Goal: Find specific page/section: Find specific page/section

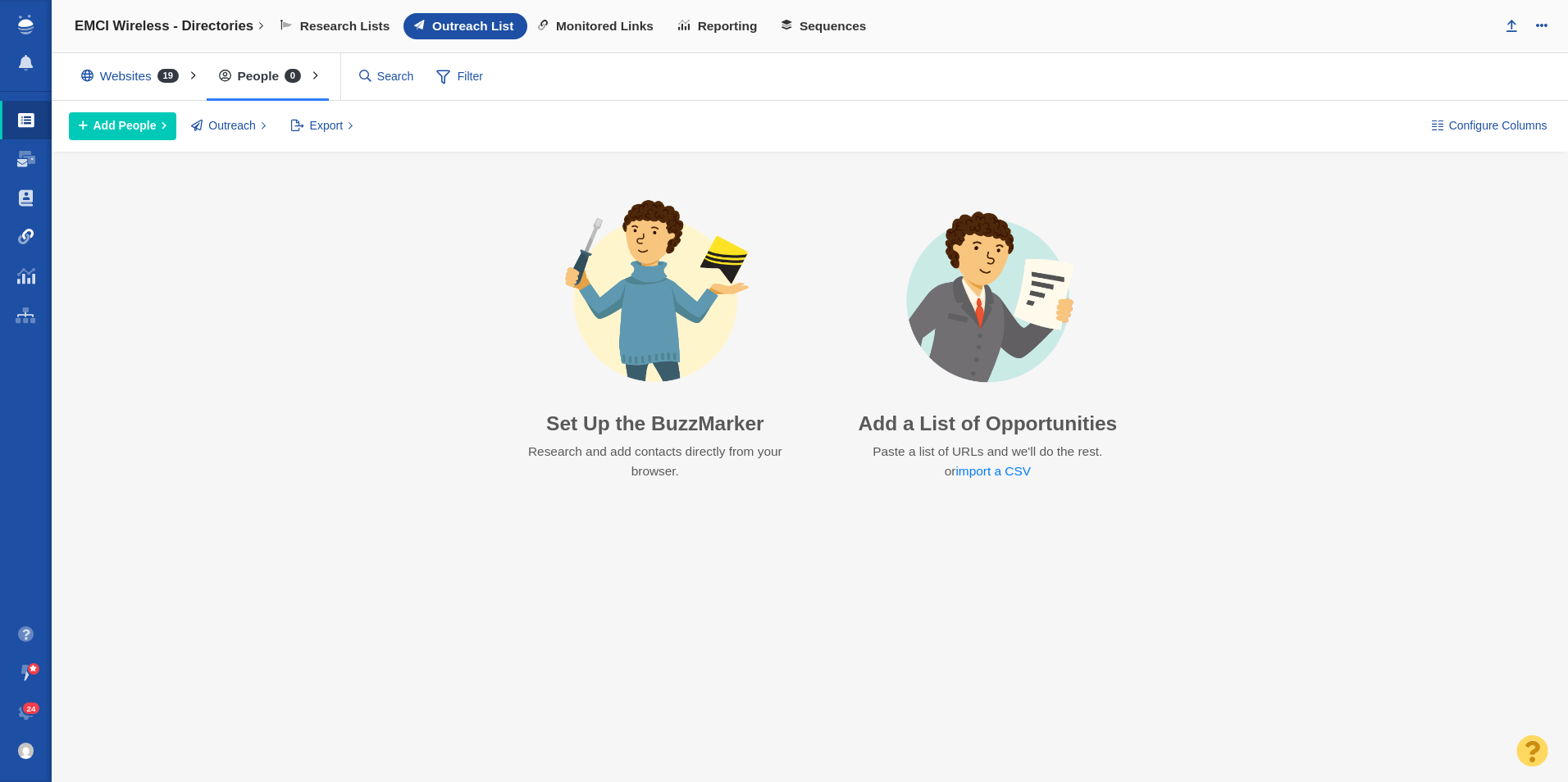
click at [27, 233] on span at bounding box center [25, 236] width 17 height 17
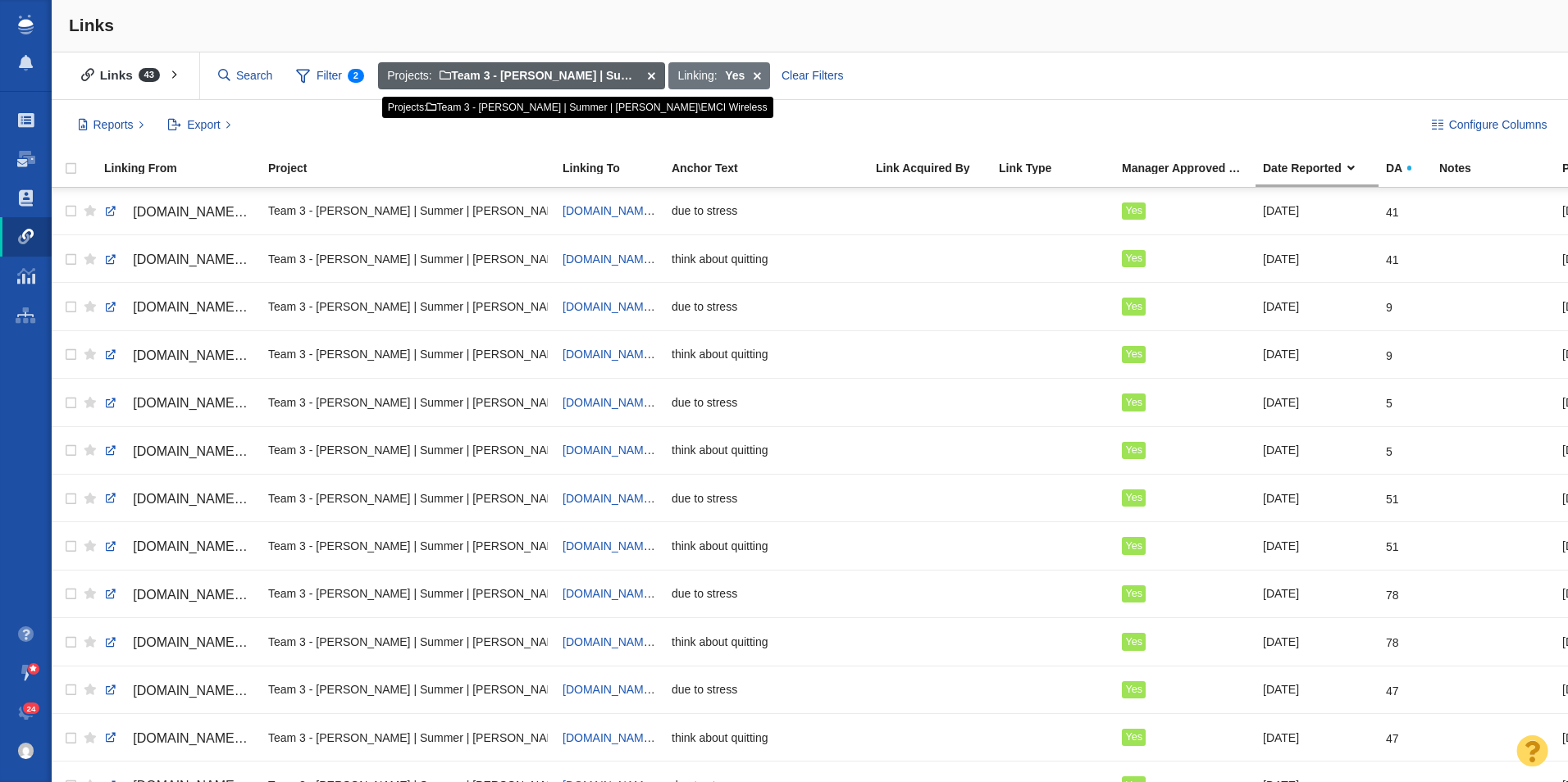
click at [653, 74] on span at bounding box center [651, 76] width 25 height 28
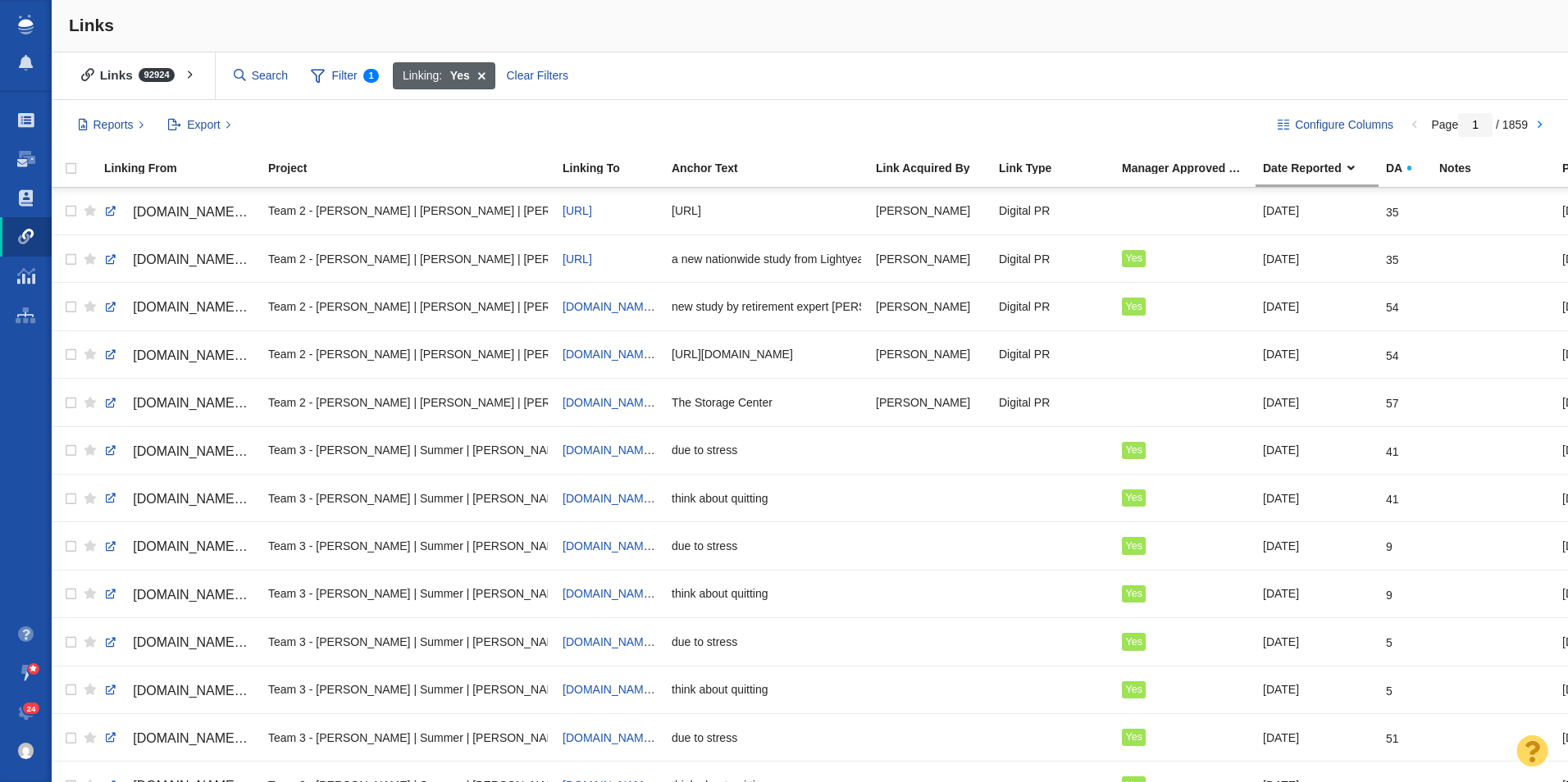
click at [483, 74] on span at bounding box center [481, 76] width 25 height 28
click at [340, 82] on span "Filter" at bounding box center [339, 76] width 65 height 31
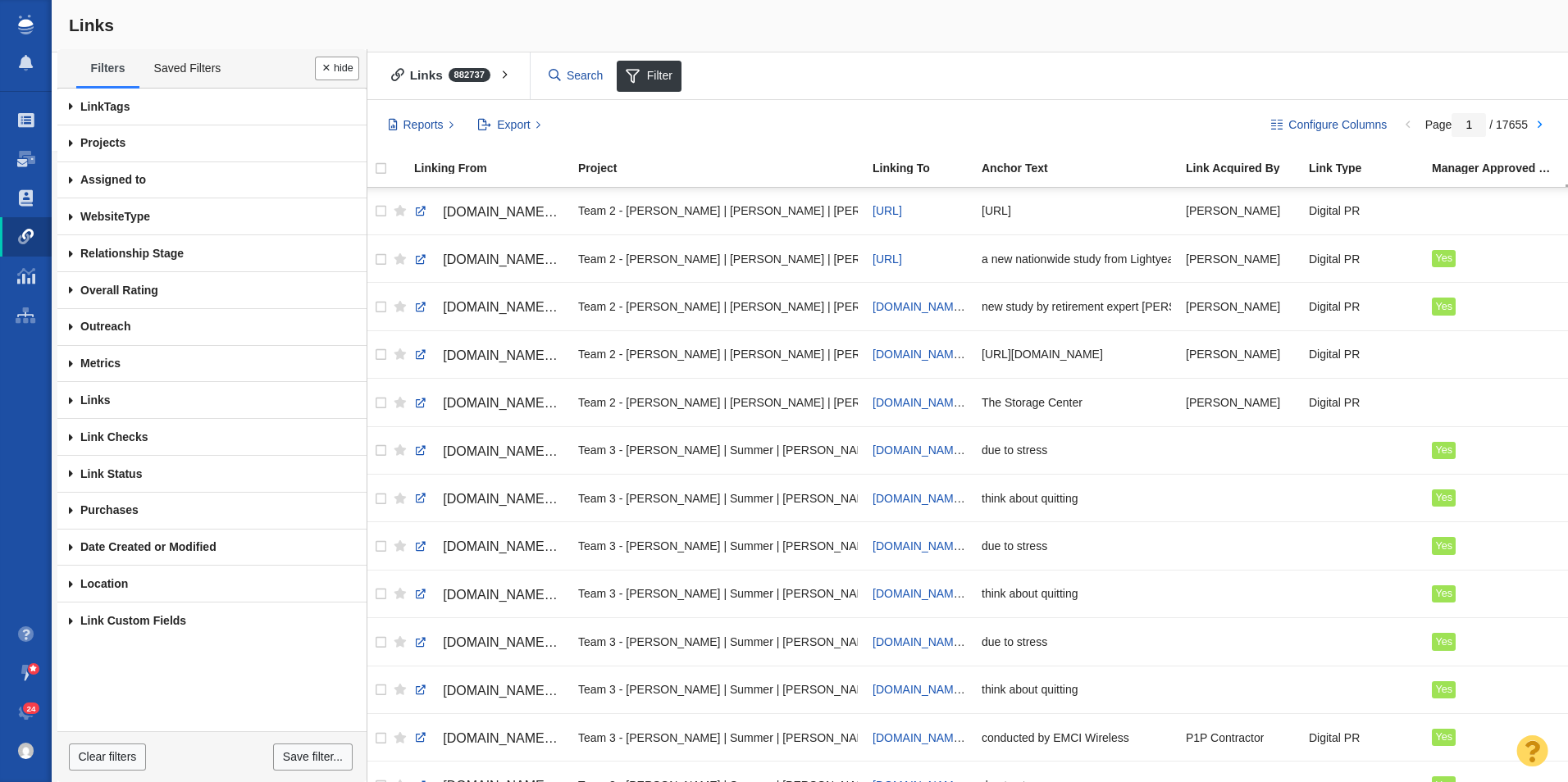
click at [71, 141] on span at bounding box center [71, 144] width 27 height 37
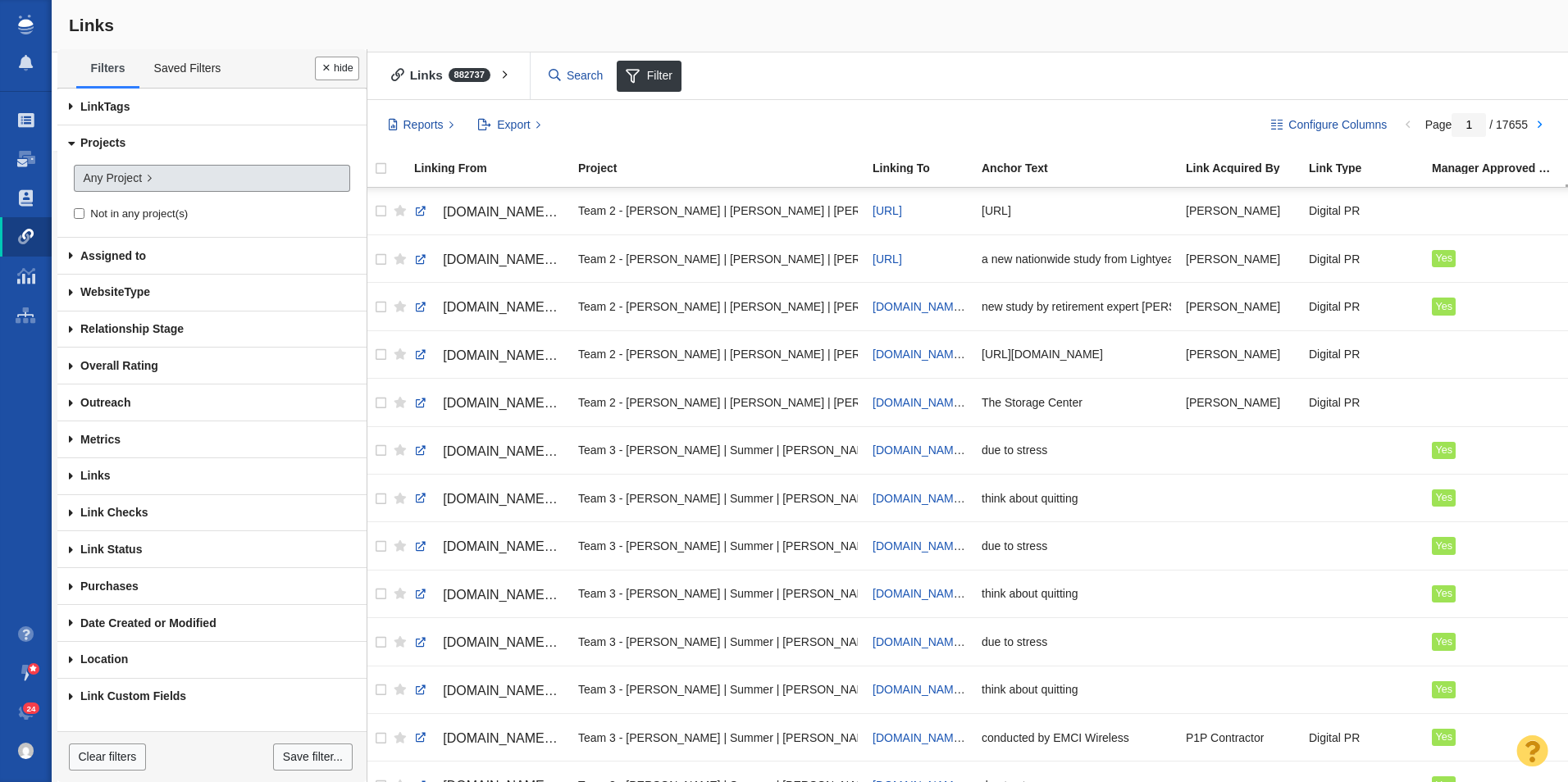
click at [125, 182] on span "Any Project" at bounding box center [112, 179] width 59 height 18
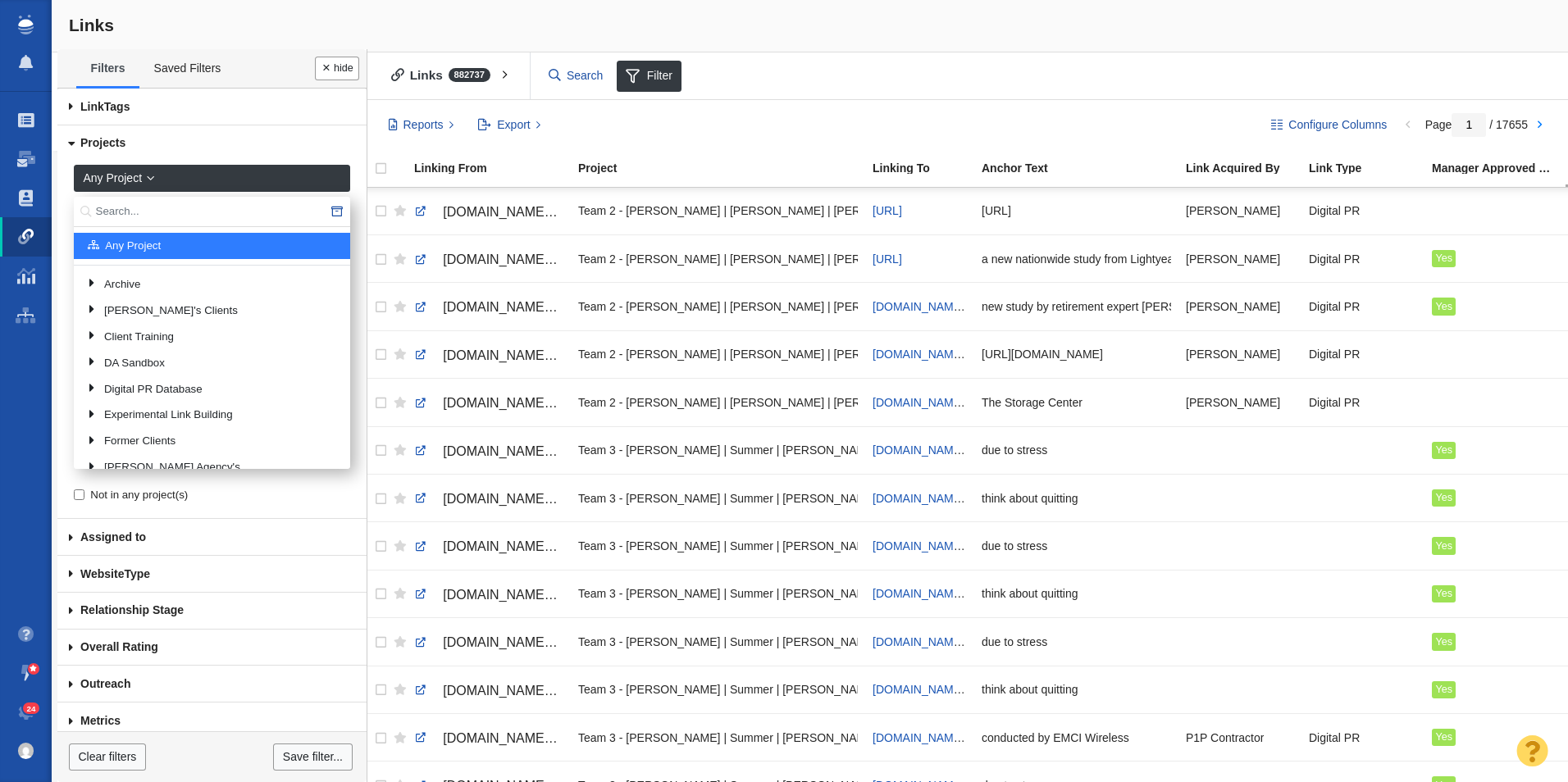
click at [141, 218] on input "text" at bounding box center [212, 212] width 276 height 30
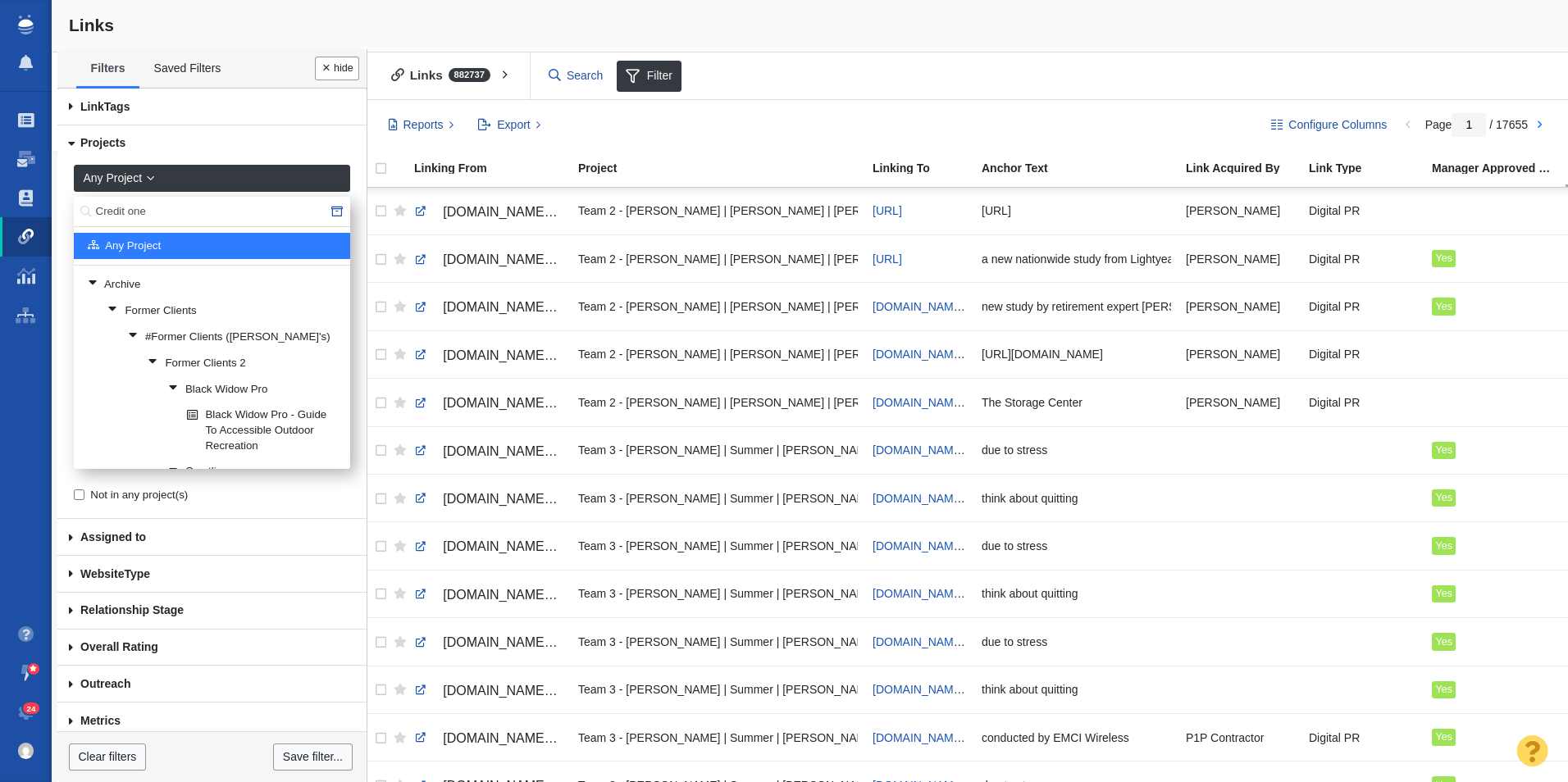
type input "Credit one"
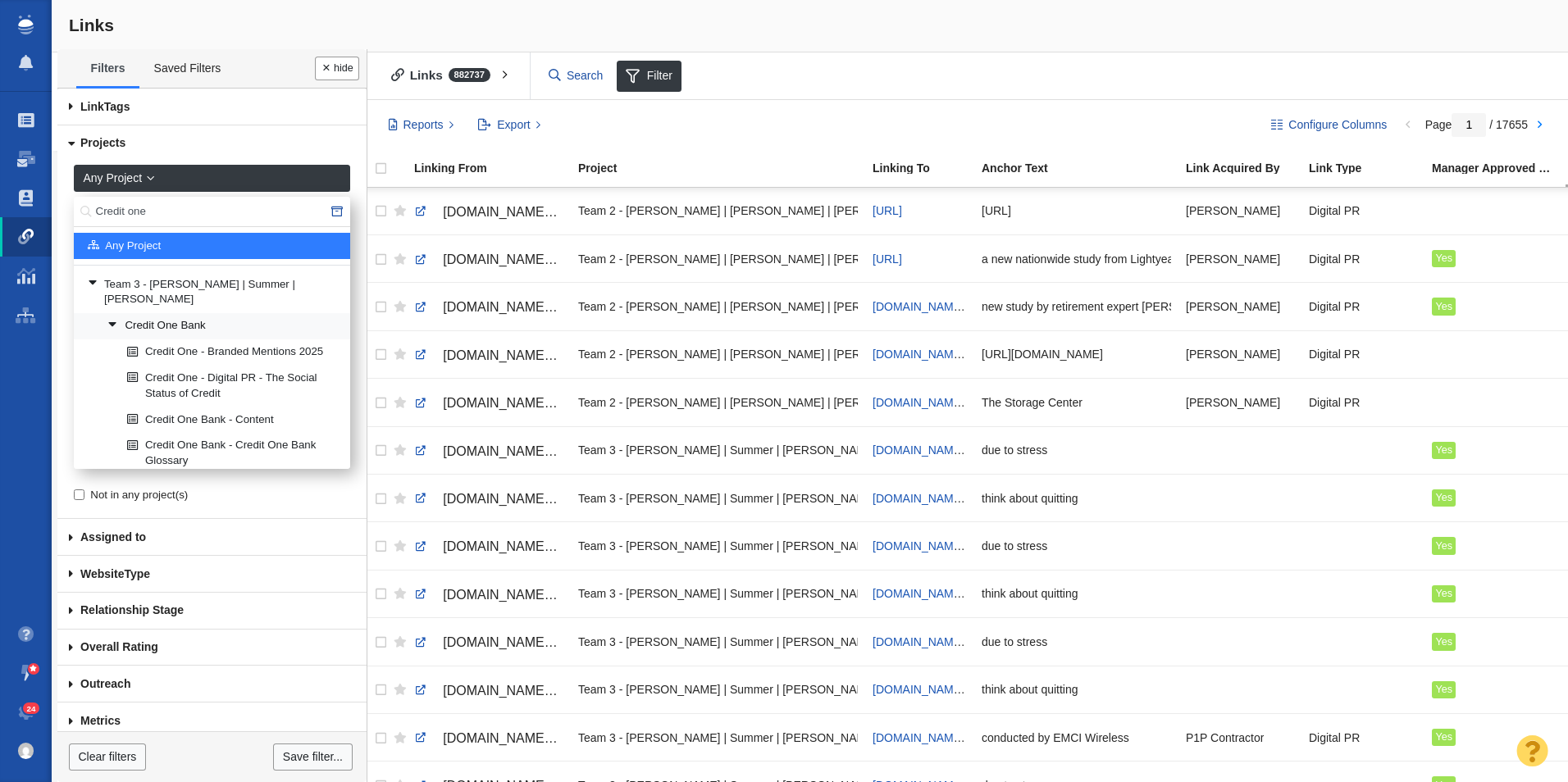
click at [196, 314] on link "Credit One Bank" at bounding box center [223, 326] width 238 height 24
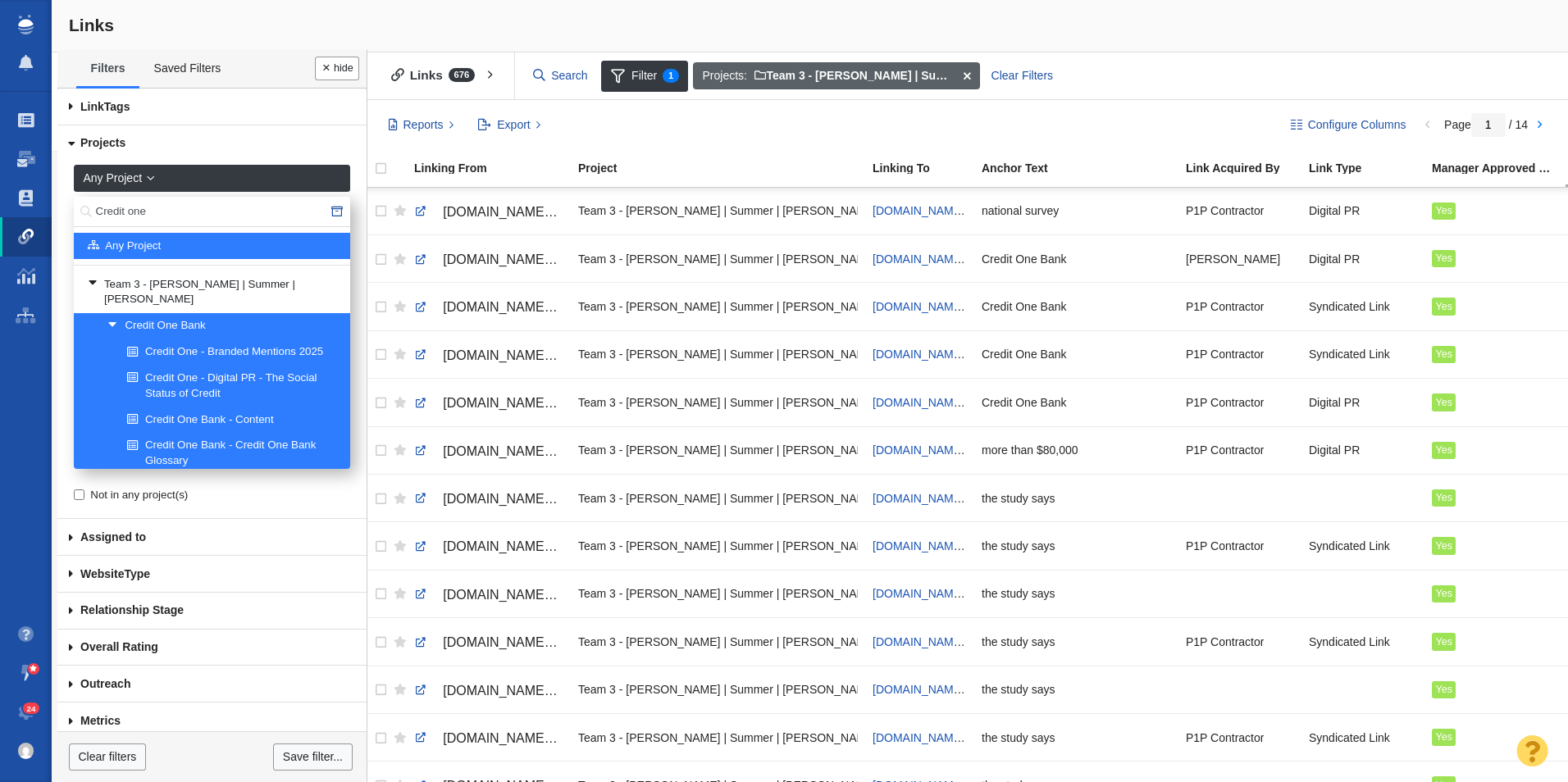
click at [968, 73] on span at bounding box center [967, 76] width 25 height 28
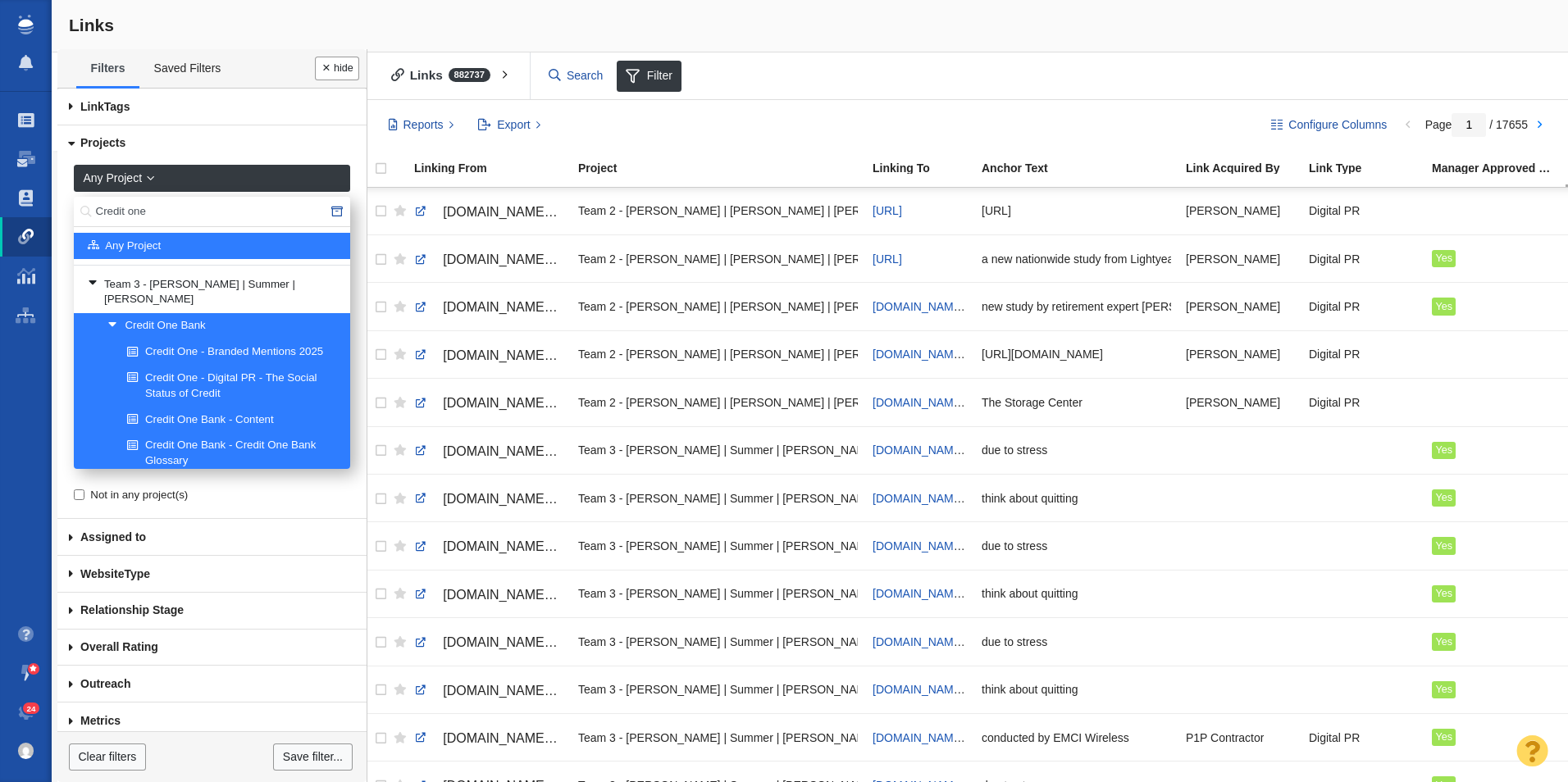
drag, startPoint x: 157, startPoint y: 210, endPoint x: 48, endPoint y: 208, distance: 109.0
click at [48, 208] on body "Projects Dashboard Websites People Link Monitoring Reports Projects Home Help C…" at bounding box center [784, 391] width 1568 height 782
type input "xantrion"
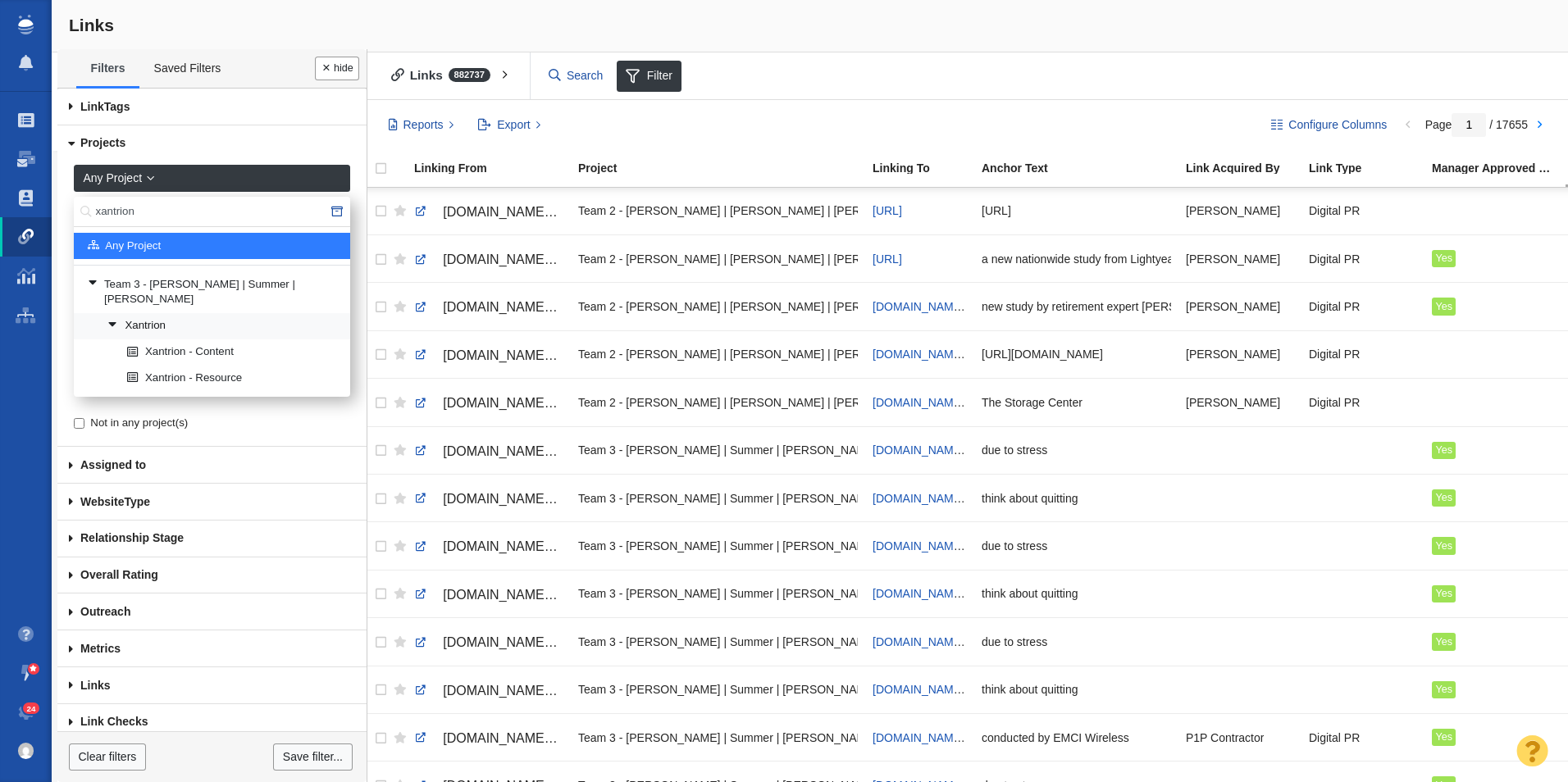
click at [156, 314] on link "Xantrion" at bounding box center [223, 326] width 238 height 24
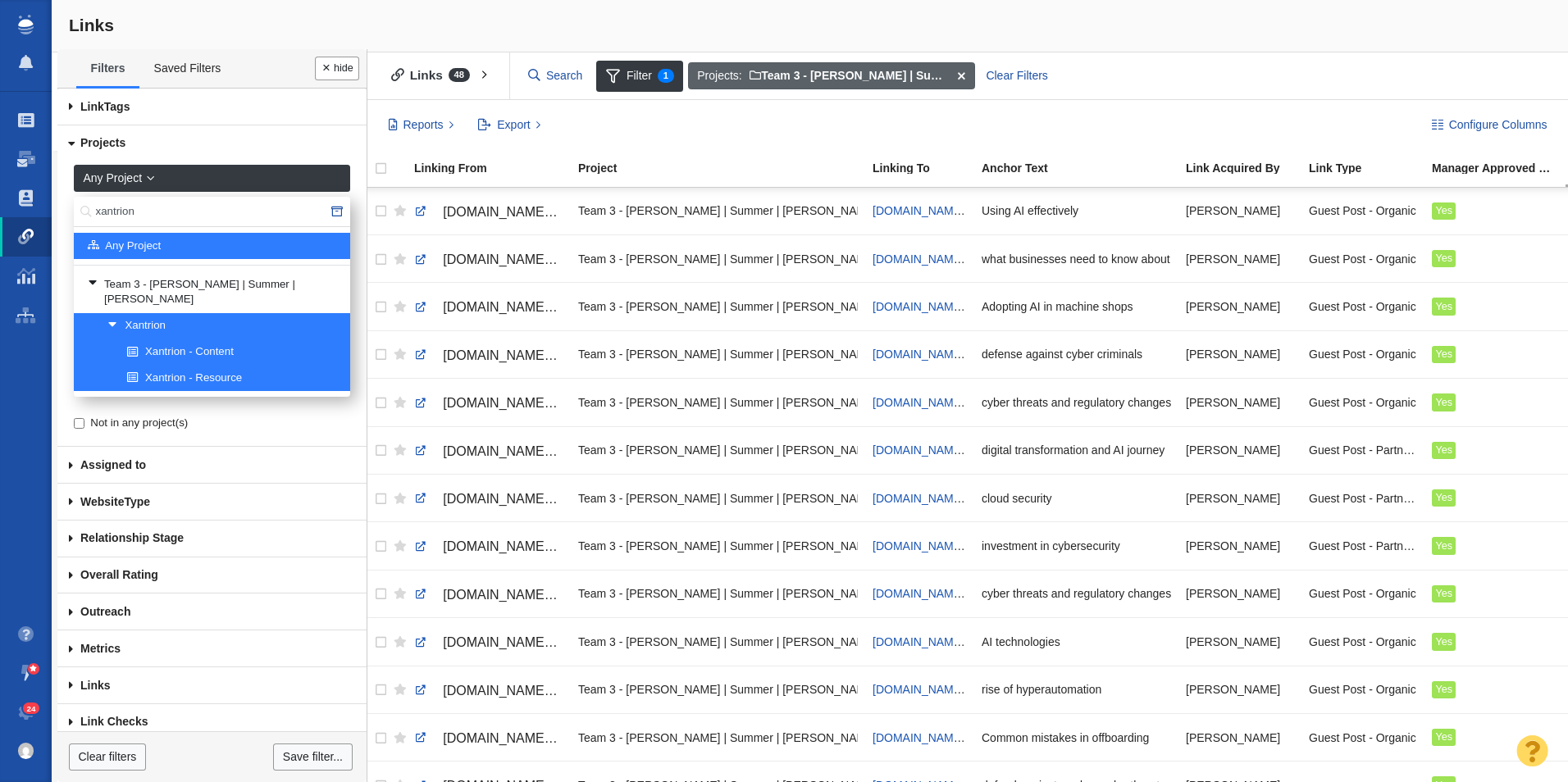
click at [961, 71] on span at bounding box center [962, 76] width 25 height 28
